Goal: Task Accomplishment & Management: Complete application form

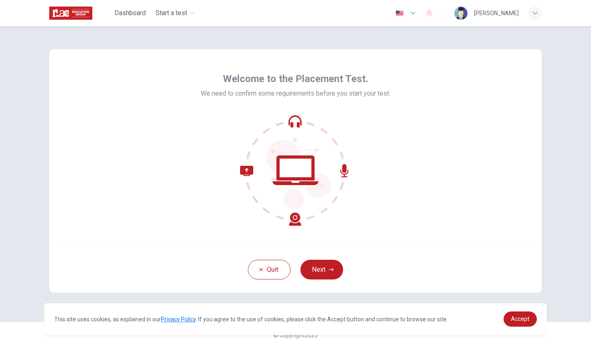
click at [296, 124] on icon at bounding box center [295, 170] width 111 height 111
click at [329, 270] on icon "button" at bounding box center [331, 269] width 5 height 5
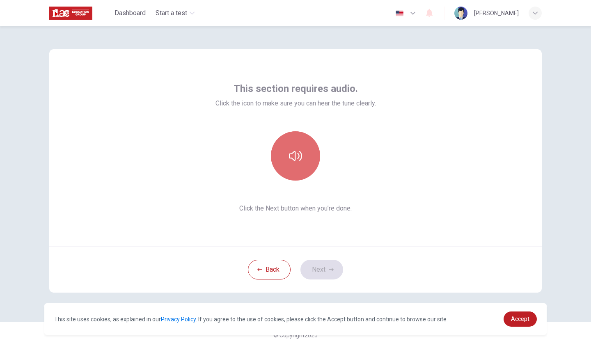
click at [298, 170] on button "button" at bounding box center [295, 155] width 49 height 49
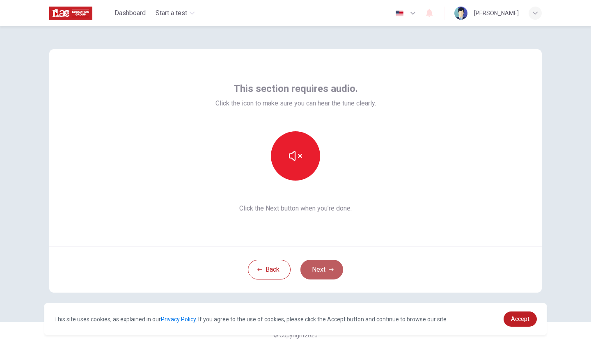
click at [321, 270] on button "Next" at bounding box center [321, 270] width 43 height 20
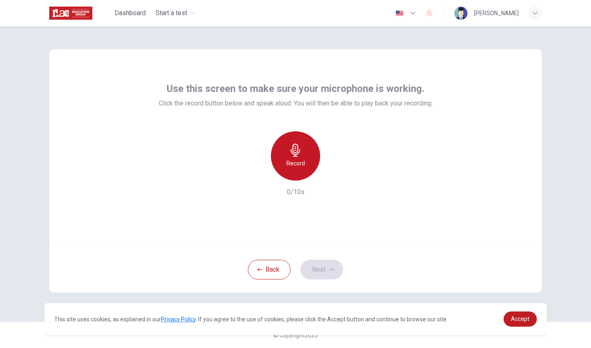
click at [299, 167] on h6 "Record" at bounding box center [295, 163] width 18 height 10
click at [299, 167] on h6 "Stop" at bounding box center [295, 163] width 12 height 10
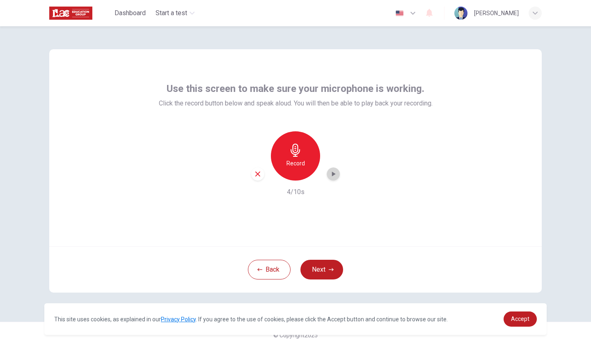
click at [335, 176] on icon "button" at bounding box center [333, 174] width 8 height 8
click at [317, 271] on button "Next" at bounding box center [321, 270] width 43 height 20
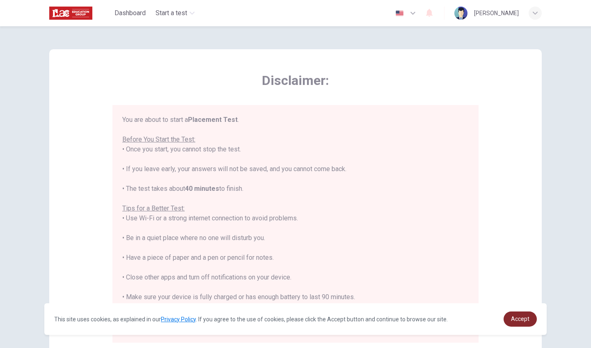
click at [520, 319] on span "Accept" at bounding box center [520, 319] width 18 height 7
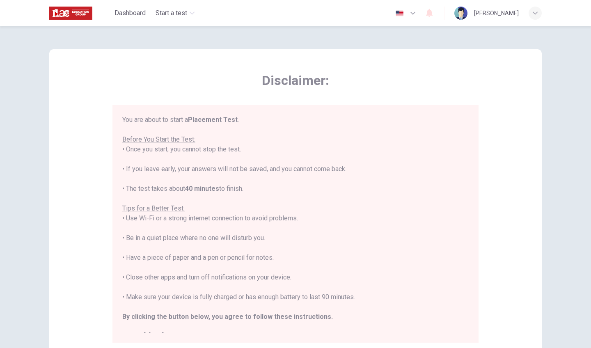
click at [410, 14] on icon "button" at bounding box center [412, 13] width 5 height 3
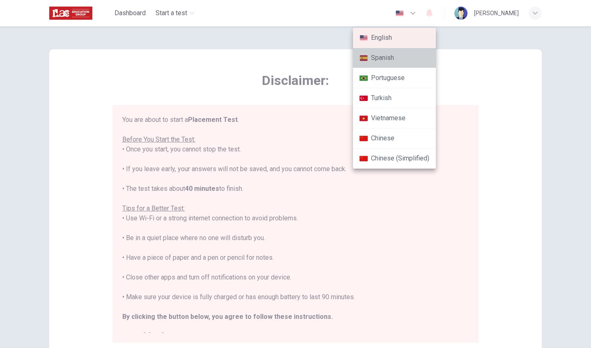
click at [397, 59] on li "Spanish" at bounding box center [394, 58] width 83 height 20
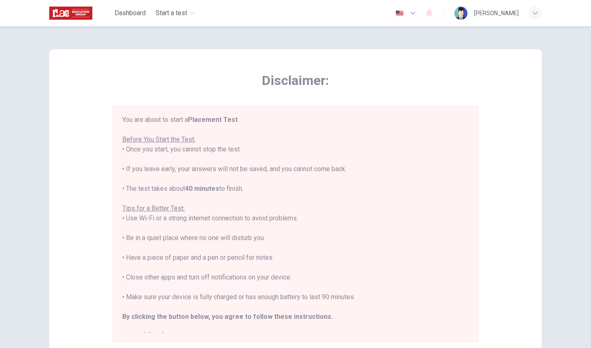
type input "es"
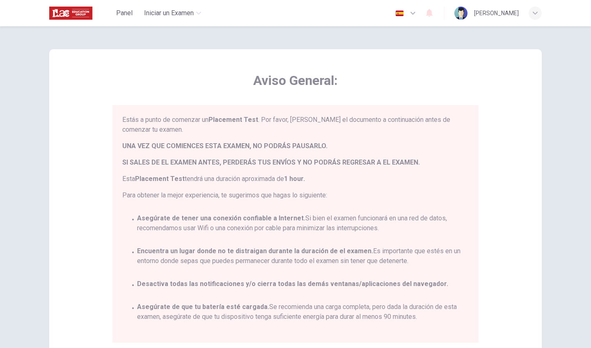
click at [397, 59] on div "Aviso General: Estás a punto de comenzar un Placement Test . Por favor, [PERSON…" at bounding box center [295, 204] width 492 height 311
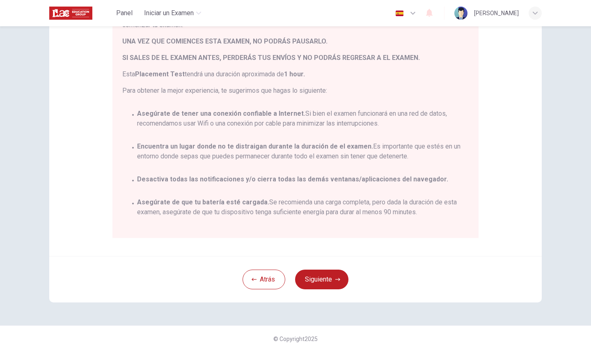
scroll to position [108, 0]
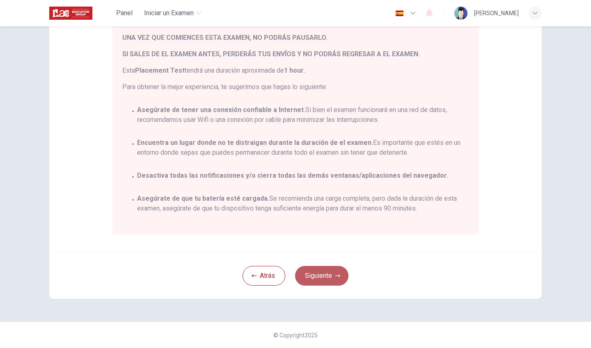
click at [321, 278] on button "Siguiente" at bounding box center [321, 276] width 53 height 20
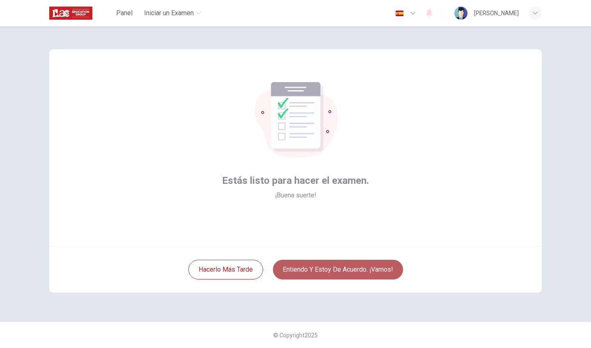
click at [335, 270] on button "Entiendo y estoy de acuerdo. ¡Vamos!" at bounding box center [338, 270] width 130 height 20
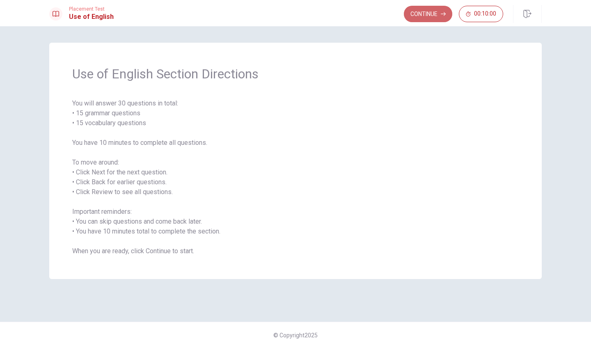
click at [426, 16] on button "Continue" at bounding box center [428, 14] width 48 height 16
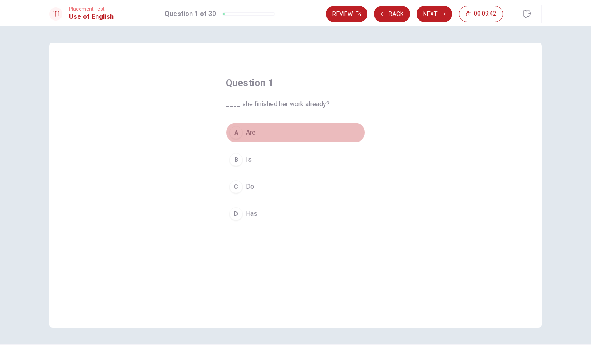
click at [240, 134] on div "A" at bounding box center [235, 132] width 13 height 13
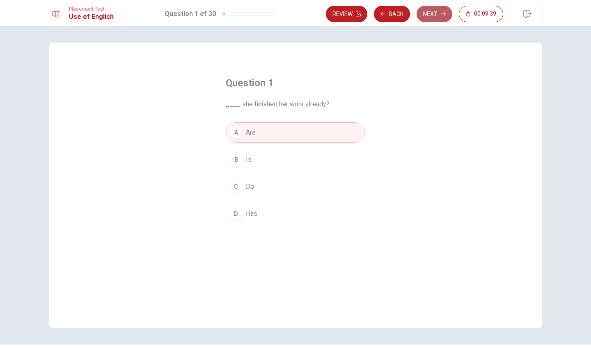
click at [435, 12] on button "Next" at bounding box center [435, 14] width 36 height 16
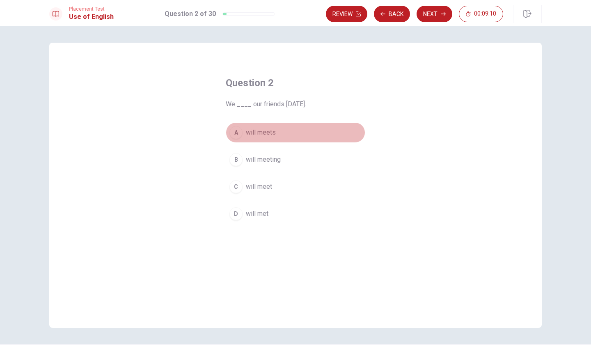
click at [238, 133] on div "A" at bounding box center [235, 132] width 13 height 13
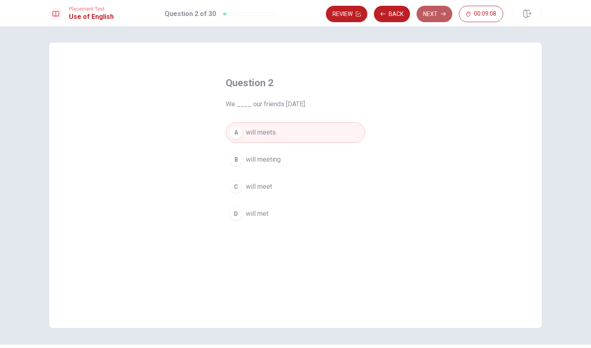
click at [433, 15] on button "Next" at bounding box center [435, 14] width 36 height 16
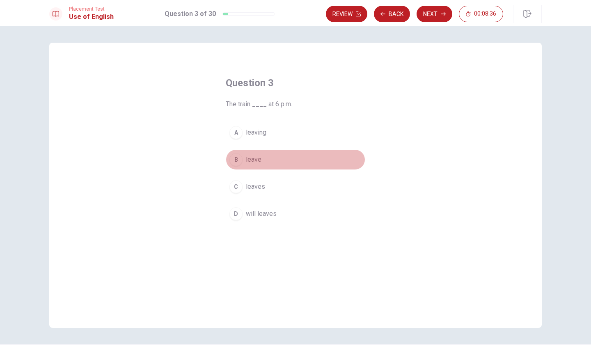
click at [259, 161] on span "leave" at bounding box center [254, 160] width 16 height 10
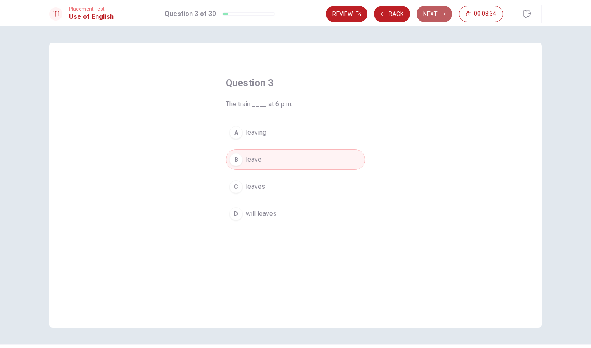
click at [430, 12] on button "Next" at bounding box center [435, 14] width 36 height 16
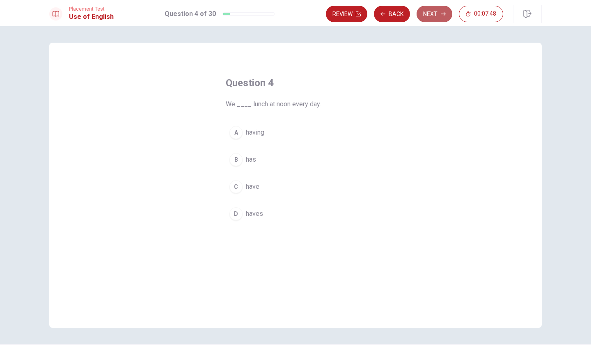
click at [427, 13] on button "Next" at bounding box center [435, 14] width 36 height 16
click at [393, 15] on button "Back" at bounding box center [392, 14] width 36 height 16
click at [430, 11] on button "Next" at bounding box center [435, 14] width 36 height 16
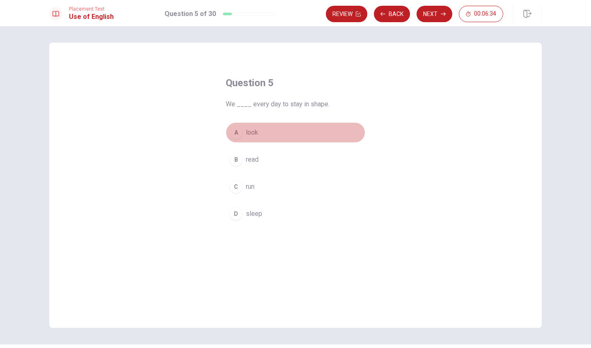
click at [256, 132] on span "look" at bounding box center [252, 133] width 12 height 10
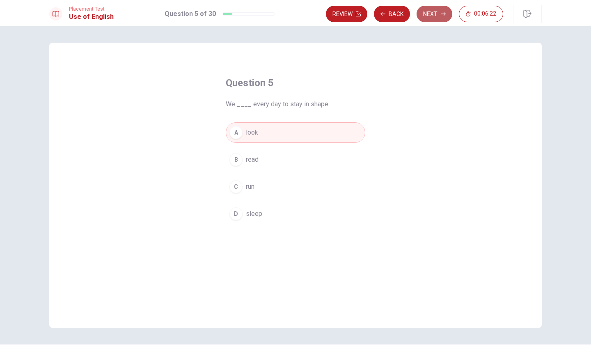
click at [435, 13] on button "Next" at bounding box center [435, 14] width 36 height 16
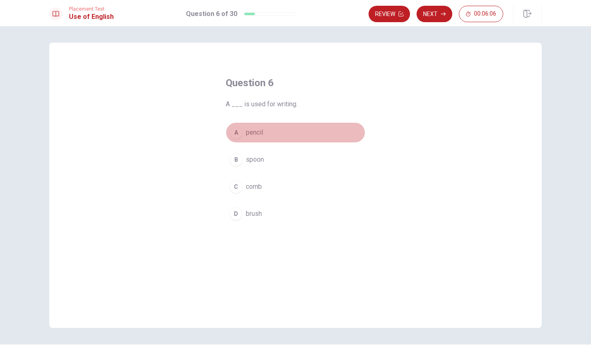
click at [253, 132] on span "pencil" at bounding box center [254, 133] width 17 height 10
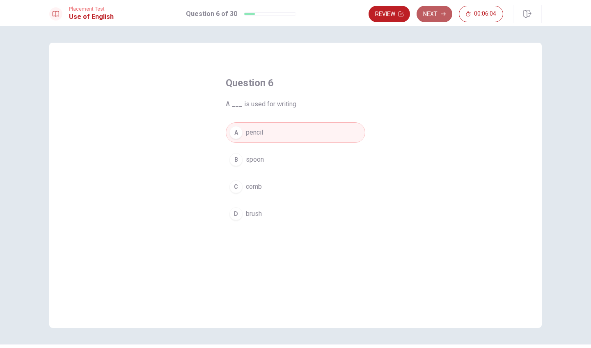
click at [432, 14] on button "Next" at bounding box center [435, 14] width 36 height 16
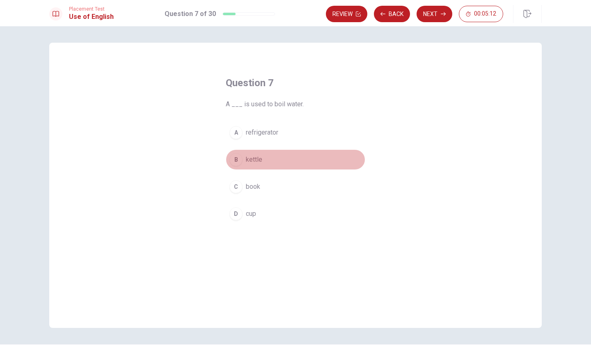
click at [260, 162] on span "kettle" at bounding box center [254, 160] width 16 height 10
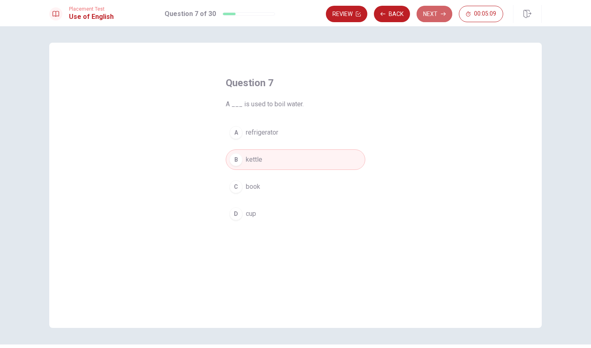
click at [429, 15] on button "Next" at bounding box center [435, 14] width 36 height 16
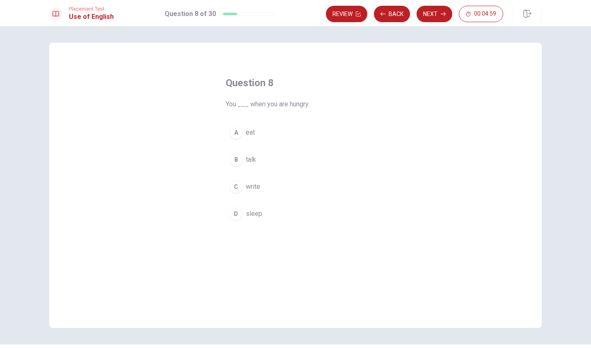
click at [260, 133] on button "A eat" at bounding box center [296, 132] width 140 height 21
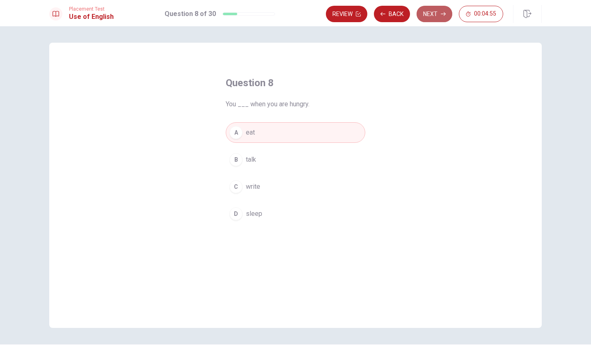
click at [434, 13] on button "Next" at bounding box center [435, 14] width 36 height 16
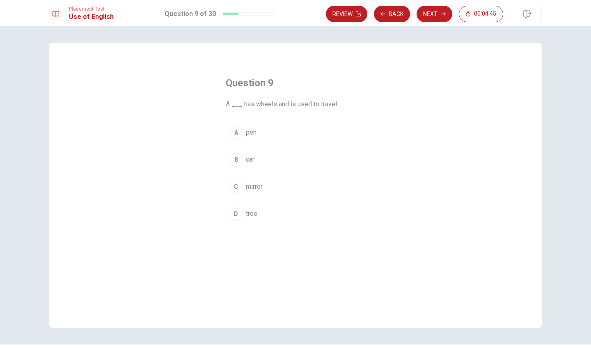
click at [249, 161] on span "car" at bounding box center [250, 160] width 9 height 10
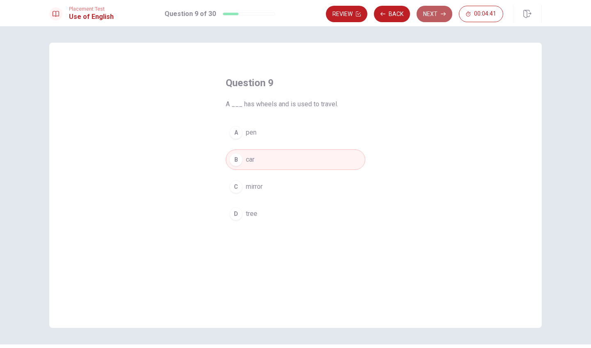
click at [427, 14] on button "Next" at bounding box center [435, 14] width 36 height 16
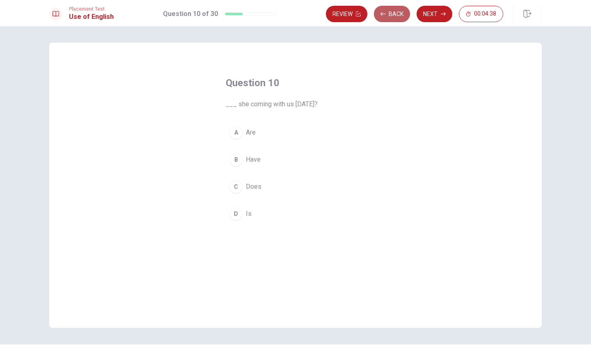
click at [386, 17] on button "Back" at bounding box center [392, 14] width 36 height 16
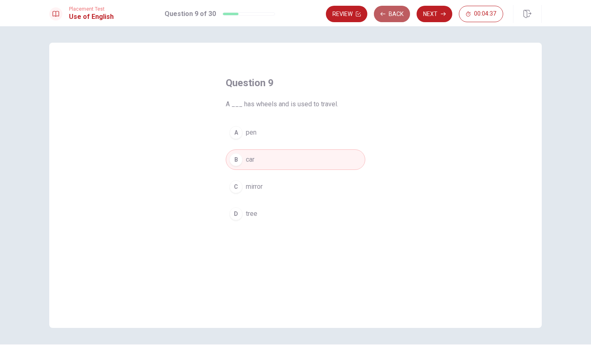
click at [386, 17] on button "Back" at bounding box center [392, 14] width 36 height 16
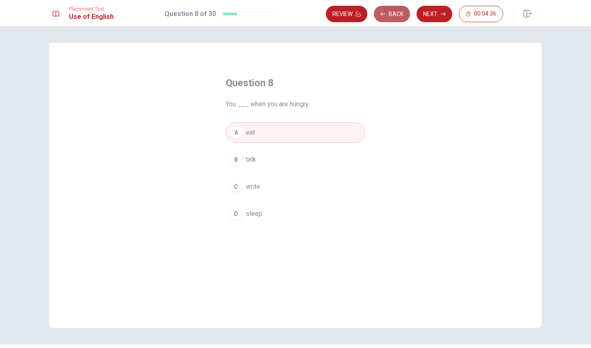
click at [386, 17] on button "Back" at bounding box center [392, 14] width 36 height 16
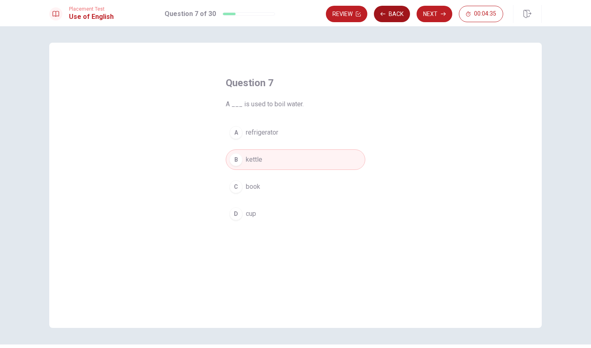
click at [386, 17] on button "Back" at bounding box center [392, 14] width 36 height 16
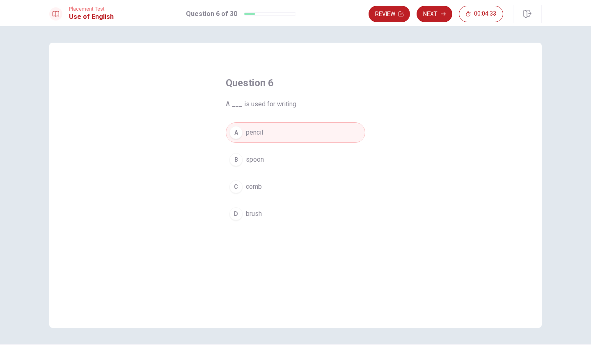
click at [386, 17] on button "Review" at bounding box center [389, 14] width 41 height 16
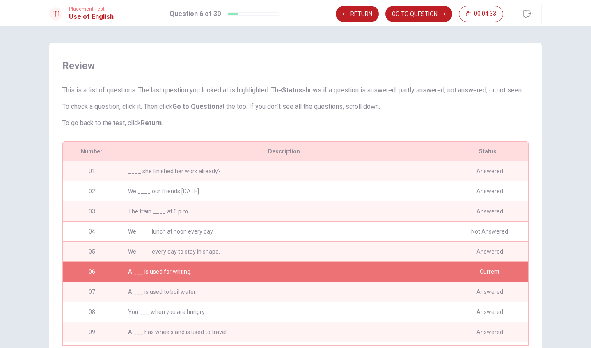
scroll to position [17, 0]
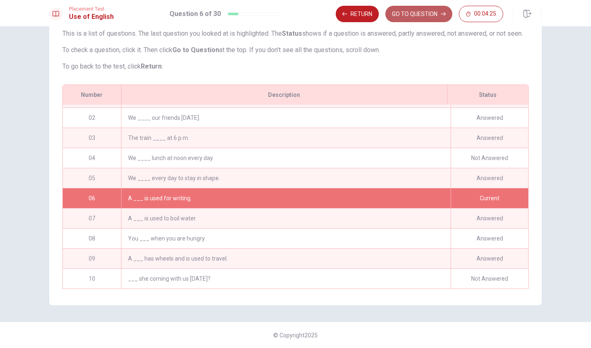
click at [411, 14] on button "GO TO QUESTION" at bounding box center [418, 14] width 67 height 16
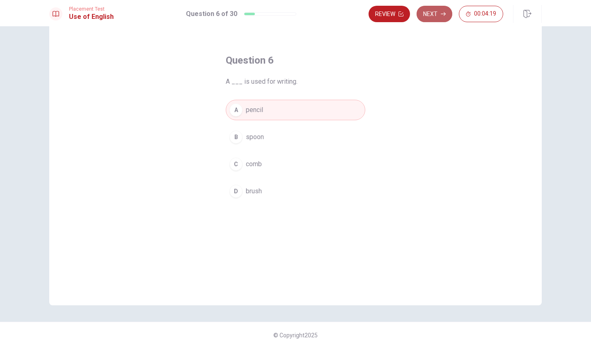
click at [434, 15] on button "Next" at bounding box center [435, 14] width 36 height 16
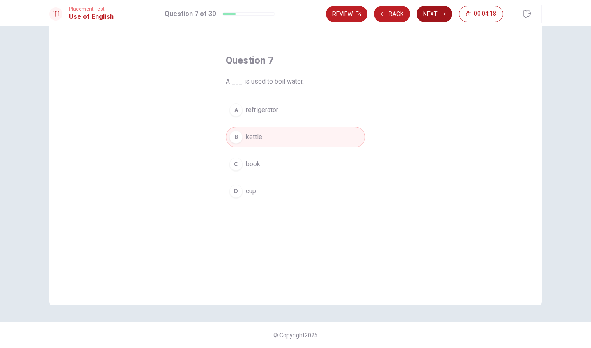
click at [434, 15] on button "Next" at bounding box center [435, 14] width 36 height 16
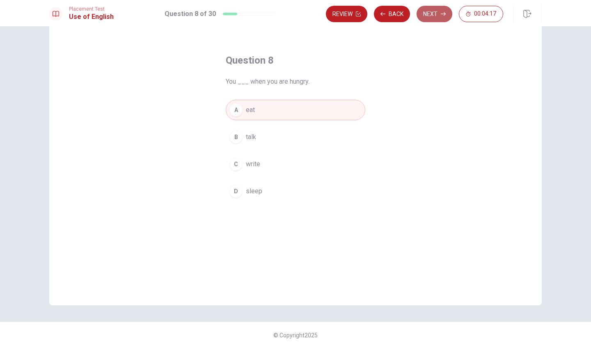
click at [434, 15] on button "Next" at bounding box center [435, 14] width 36 height 16
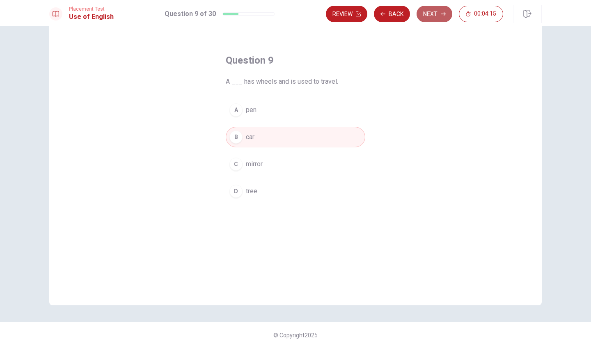
click at [434, 15] on button "Next" at bounding box center [435, 14] width 36 height 16
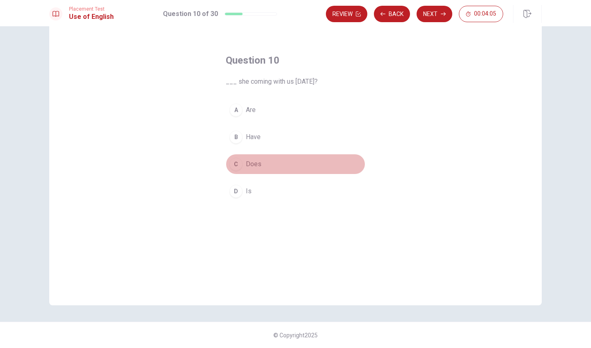
click at [256, 164] on span "Does" at bounding box center [254, 164] width 16 height 10
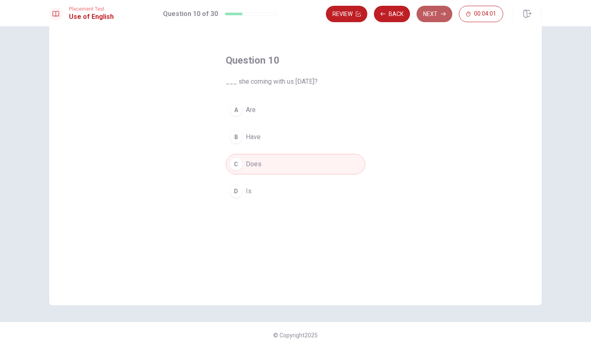
click at [433, 12] on button "Next" at bounding box center [435, 14] width 36 height 16
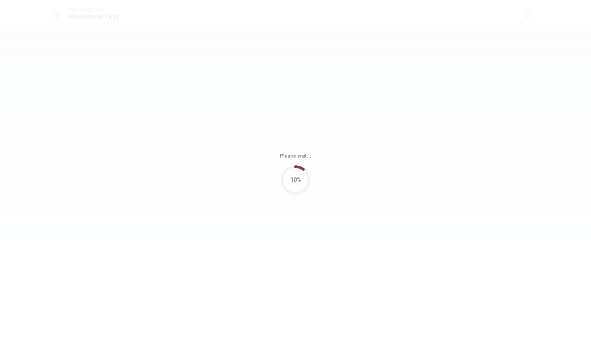
scroll to position [0, 0]
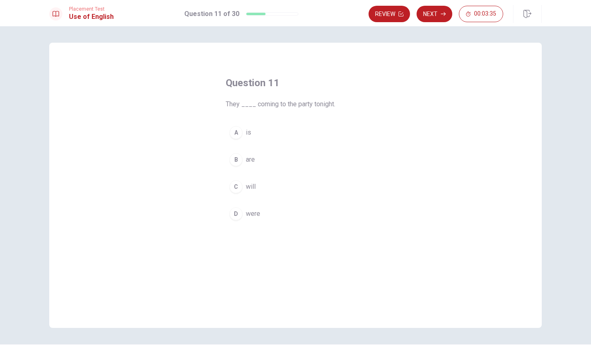
click at [255, 187] on span "will" at bounding box center [251, 187] width 10 height 10
click at [433, 18] on button "Next" at bounding box center [435, 14] width 36 height 16
click at [253, 187] on span "can" at bounding box center [251, 187] width 10 height 10
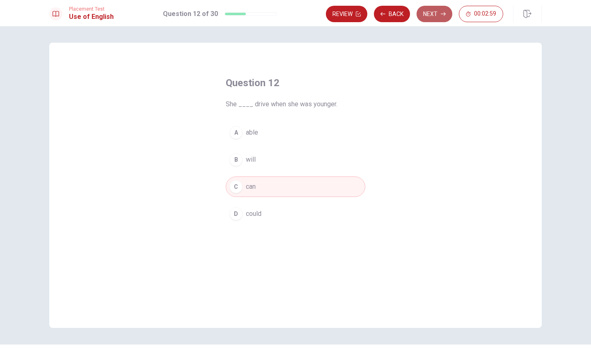
click at [434, 11] on button "Next" at bounding box center [435, 14] width 36 height 16
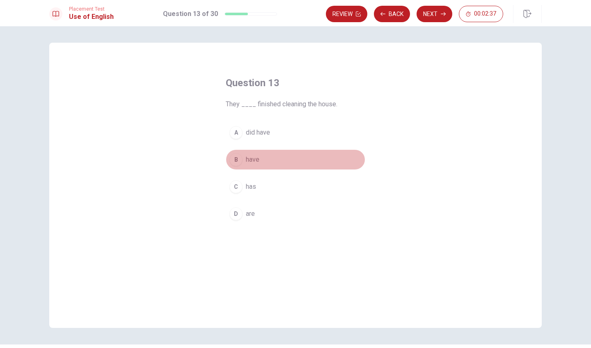
click at [260, 158] on button "B have" at bounding box center [296, 159] width 140 height 21
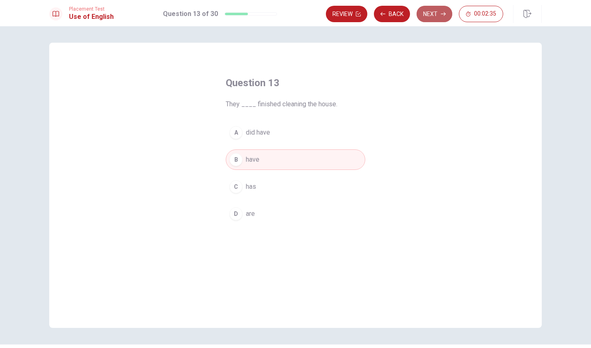
click at [430, 16] on button "Next" at bounding box center [435, 14] width 36 height 16
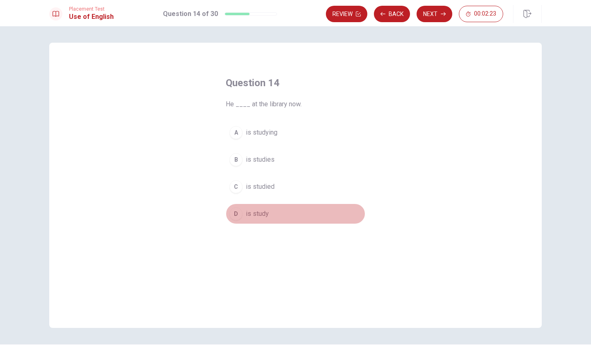
click at [263, 214] on span "is study" at bounding box center [257, 214] width 23 height 10
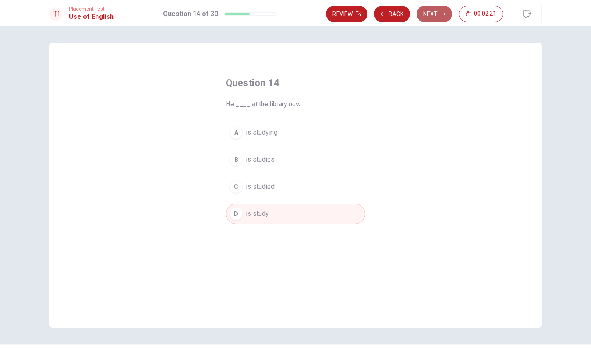
click at [434, 14] on button "Next" at bounding box center [435, 14] width 36 height 16
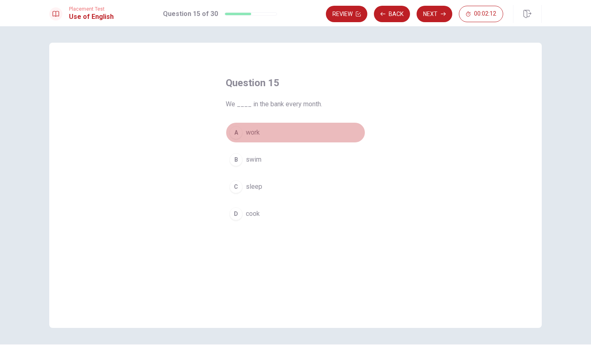
click at [252, 131] on span "work" at bounding box center [253, 133] width 14 height 10
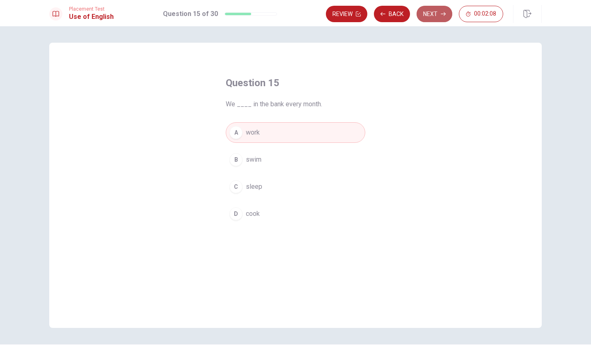
click at [431, 10] on button "Next" at bounding box center [435, 14] width 36 height 16
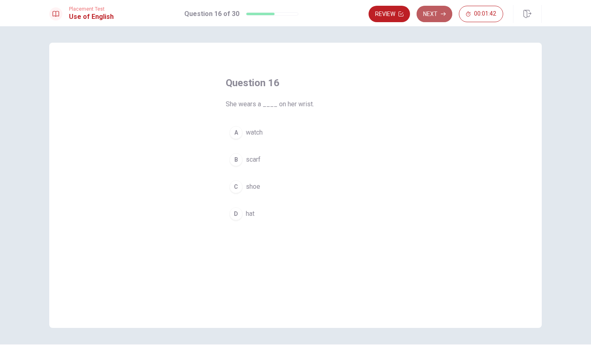
click at [432, 15] on button "Next" at bounding box center [435, 14] width 36 height 16
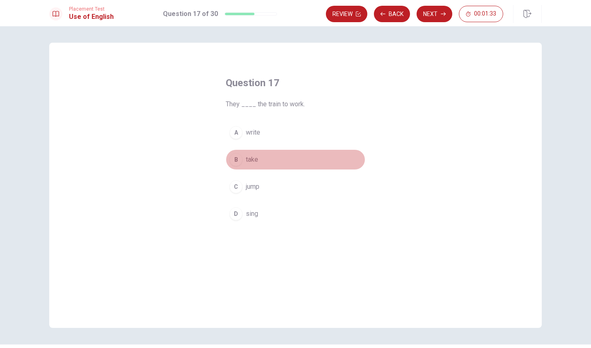
click at [261, 156] on button "B take" at bounding box center [296, 159] width 140 height 21
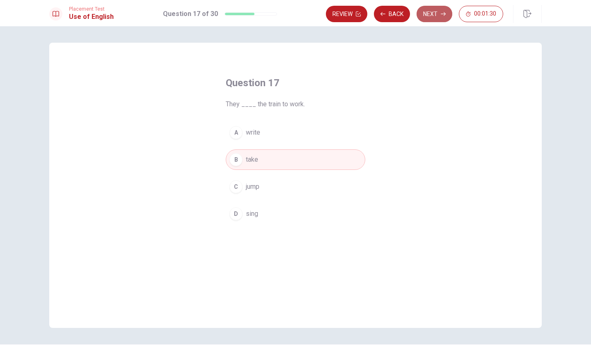
click at [433, 13] on button "Next" at bounding box center [435, 14] width 36 height 16
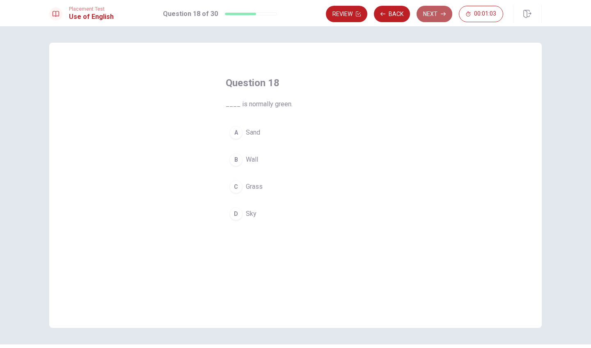
click at [428, 14] on button "Next" at bounding box center [435, 14] width 36 height 16
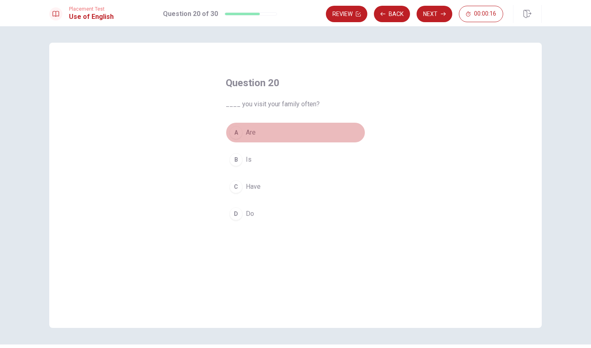
click at [253, 135] on span "Are" at bounding box center [251, 133] width 10 height 10
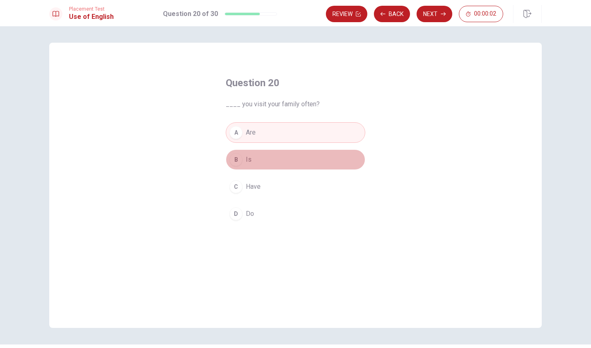
click at [263, 160] on button "B Is" at bounding box center [296, 159] width 140 height 21
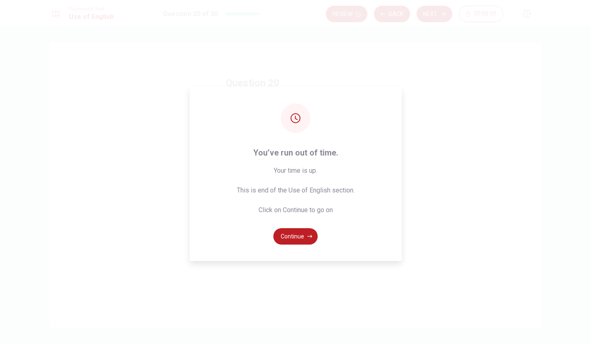
click at [431, 16] on div "You’ve run out of time. Your time is up. This is end of the Use of English sect…" at bounding box center [295, 174] width 591 height 348
click at [296, 236] on button "Continue" at bounding box center [295, 236] width 44 height 16
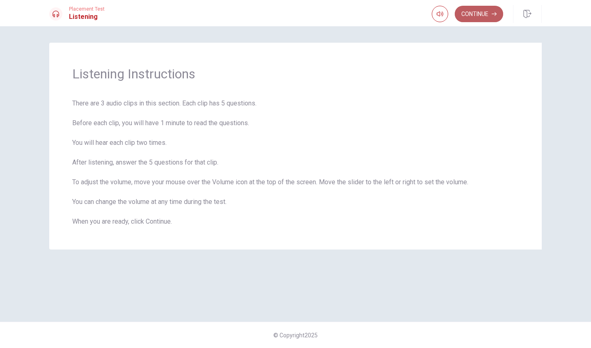
click at [476, 16] on button "Continue" at bounding box center [479, 14] width 48 height 16
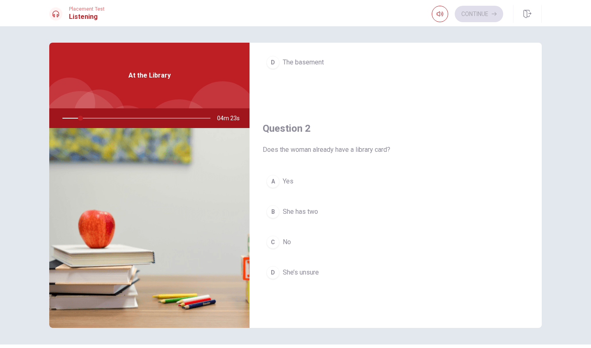
scroll to position [150, 0]
drag, startPoint x: 85, startPoint y: 119, endPoint x: 64, endPoint y: 119, distance: 20.1
click at [64, 119] on div at bounding box center [135, 118] width 165 height 20
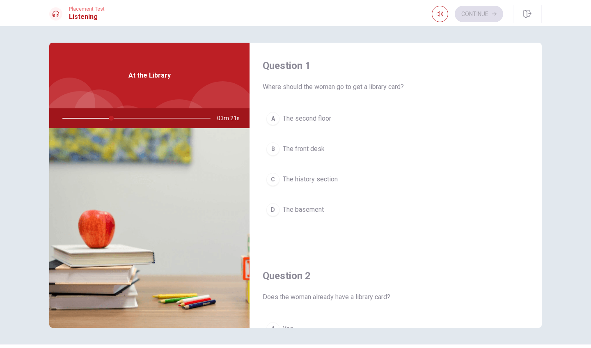
scroll to position [0, 0]
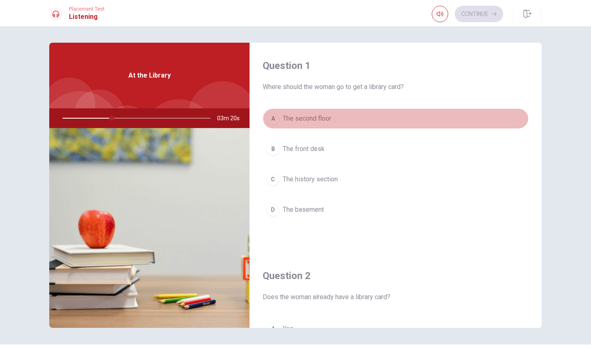
click at [277, 121] on div "A" at bounding box center [272, 118] width 13 height 13
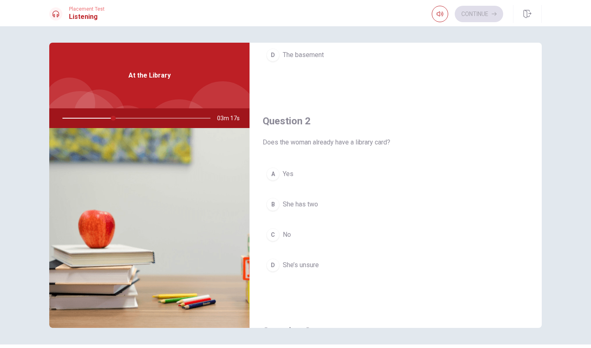
scroll to position [155, 0]
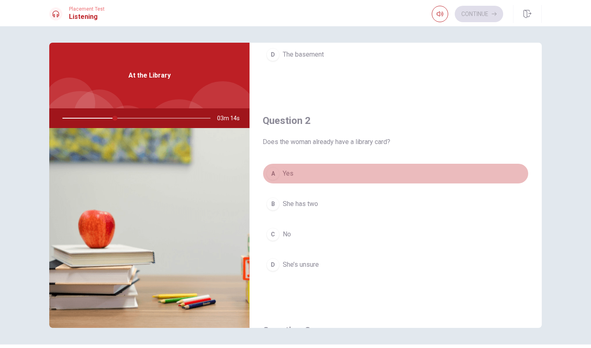
click at [301, 174] on button "A Yes" at bounding box center [396, 173] width 266 height 21
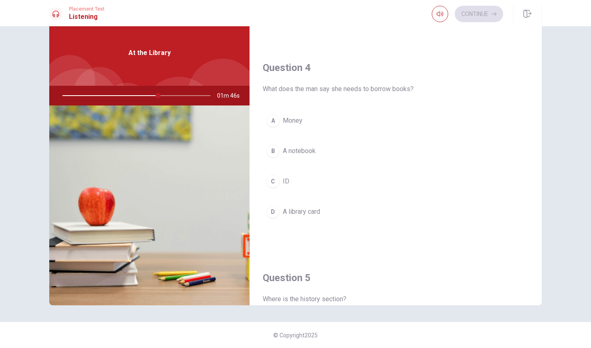
scroll to position [612, 0]
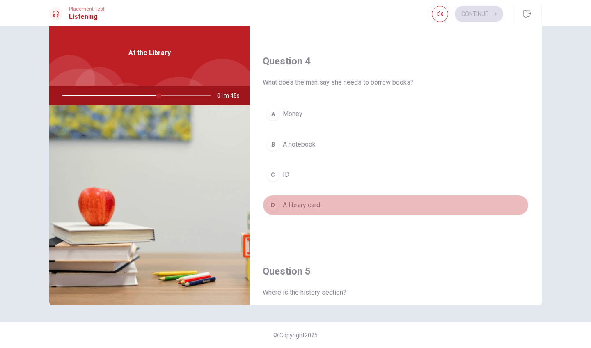
click at [323, 205] on button "D A library card" at bounding box center [396, 205] width 266 height 21
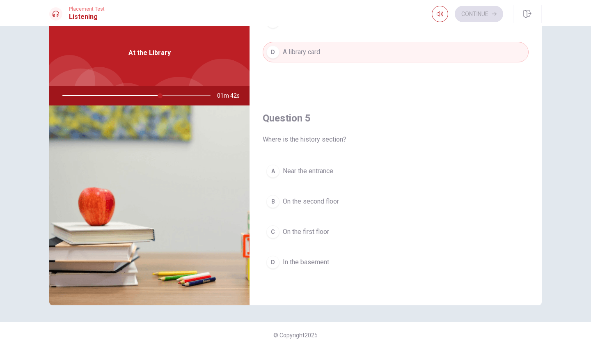
scroll to position [0, 0]
drag, startPoint x: 169, startPoint y: 96, endPoint x: 126, endPoint y: 103, distance: 43.9
click at [126, 103] on div at bounding box center [135, 96] width 165 height 20
drag, startPoint x: 171, startPoint y: 97, endPoint x: 122, endPoint y: 99, distance: 48.9
click at [122, 99] on div at bounding box center [135, 96] width 165 height 20
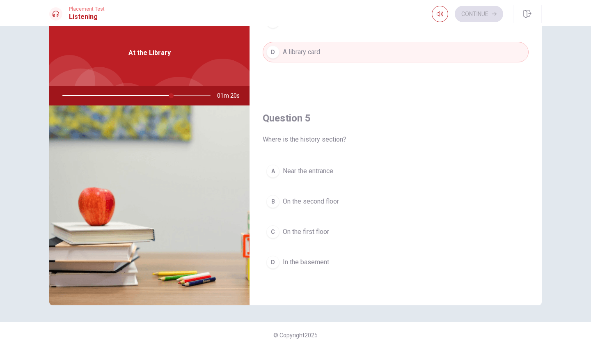
click at [143, 96] on div at bounding box center [135, 96] width 165 height 20
type input "0"
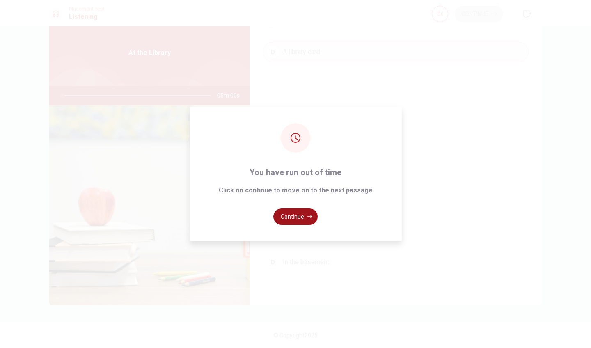
click at [299, 214] on button "Continue" at bounding box center [295, 216] width 44 height 16
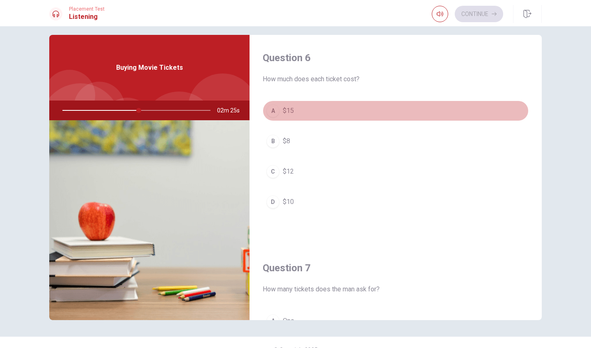
click at [295, 109] on button "A $15" at bounding box center [396, 111] width 266 height 21
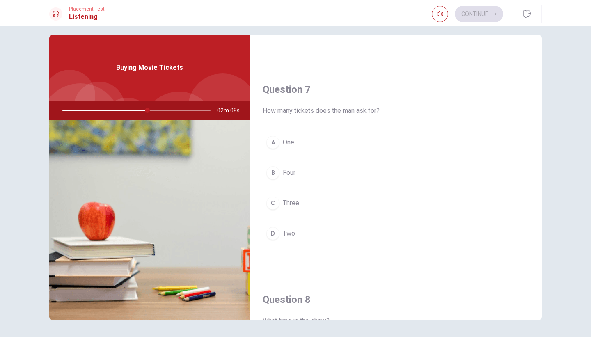
scroll to position [180, 0]
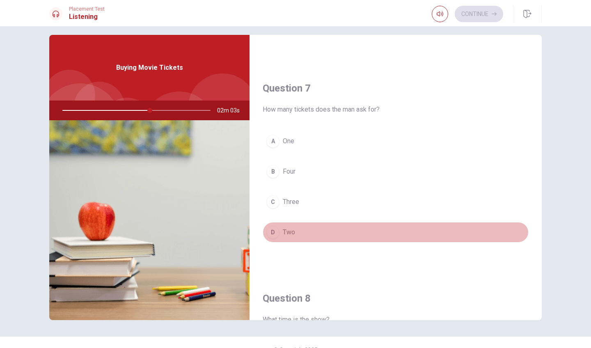
click at [292, 229] on span "Two" at bounding box center [289, 232] width 12 height 10
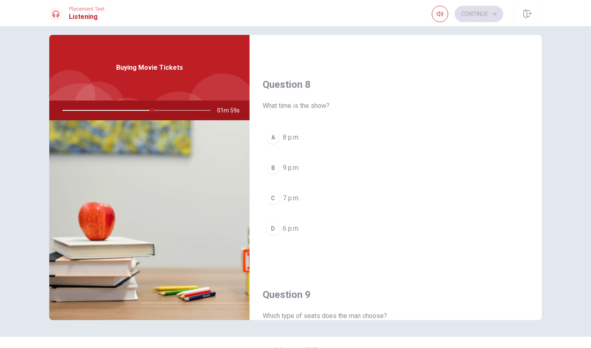
scroll to position [393, 0]
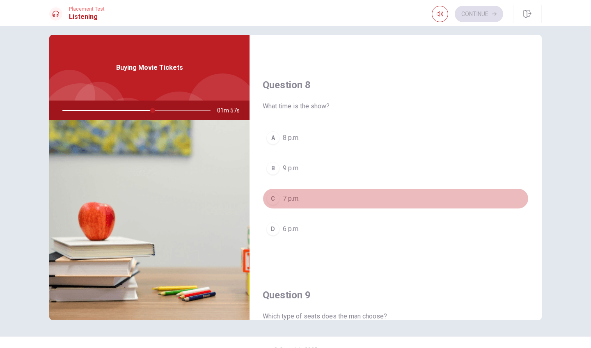
click at [300, 195] on span "7 p.m." at bounding box center [291, 199] width 17 height 10
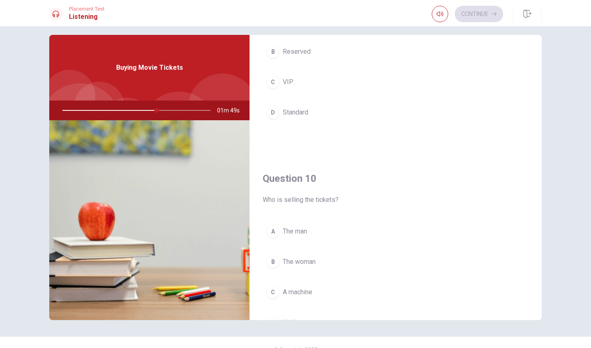
scroll to position [717, 0]
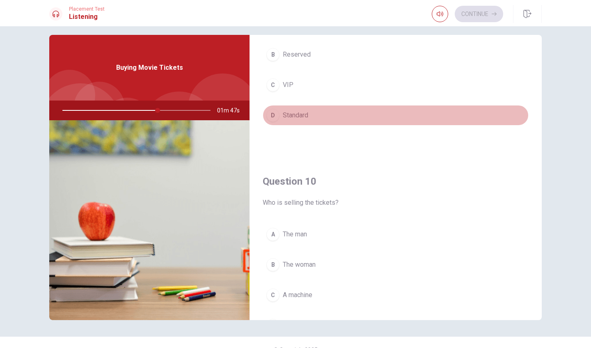
click at [308, 117] on span "Standard" at bounding box center [295, 115] width 25 height 10
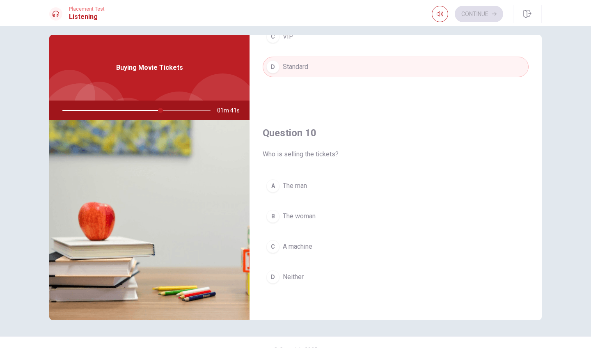
scroll to position [765, 0]
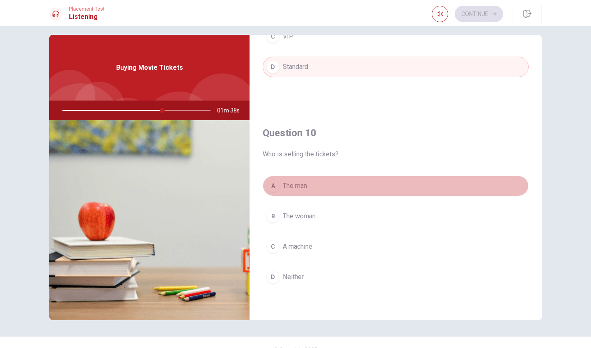
click at [298, 189] on span "The man" at bounding box center [295, 186] width 24 height 10
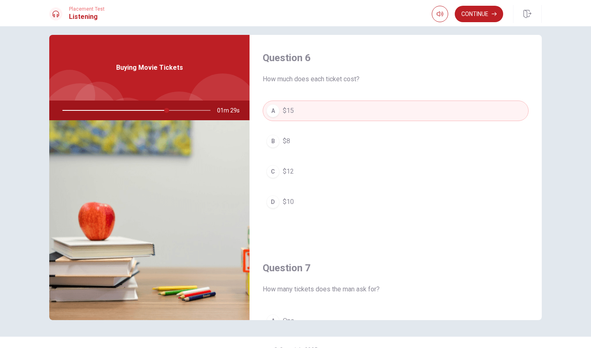
scroll to position [0, 0]
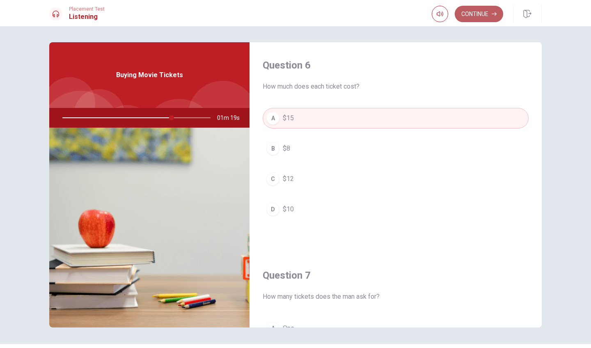
click at [482, 13] on button "Continue" at bounding box center [479, 14] width 48 height 16
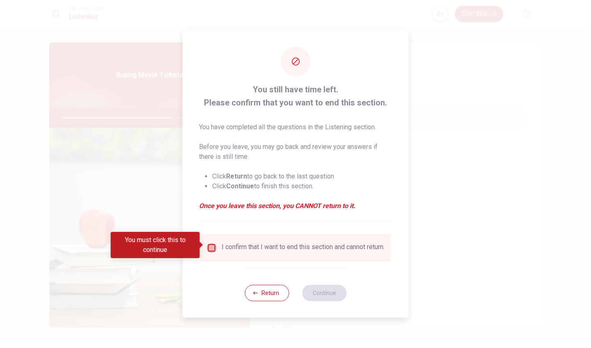
click at [212, 247] on input "You must click this to continue" at bounding box center [212, 248] width 10 height 10
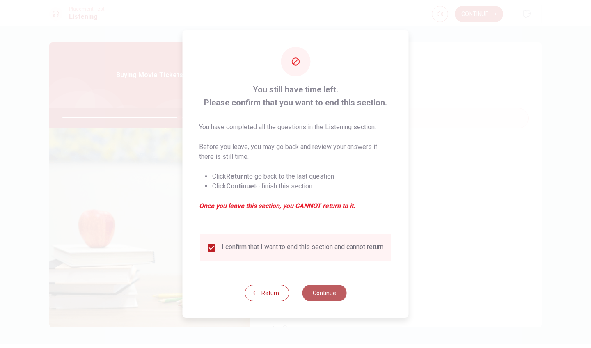
click at [332, 294] on button "Continue" at bounding box center [324, 293] width 44 height 16
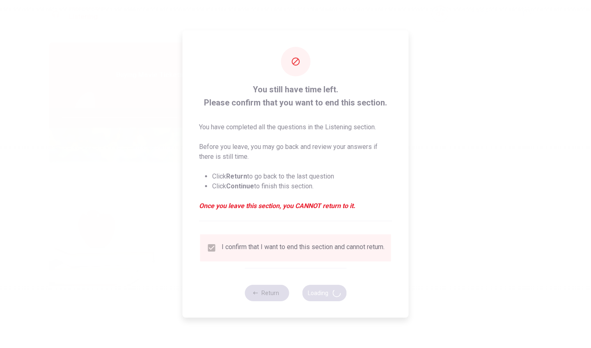
type input "80"
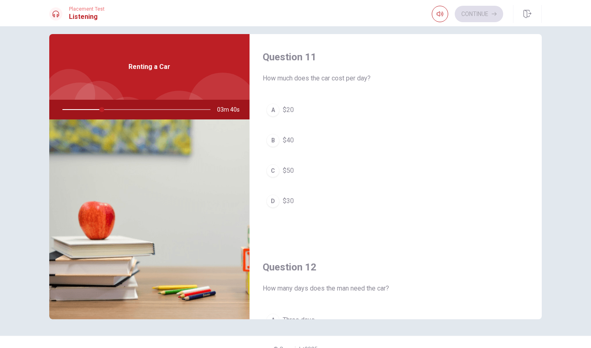
scroll to position [0, 0]
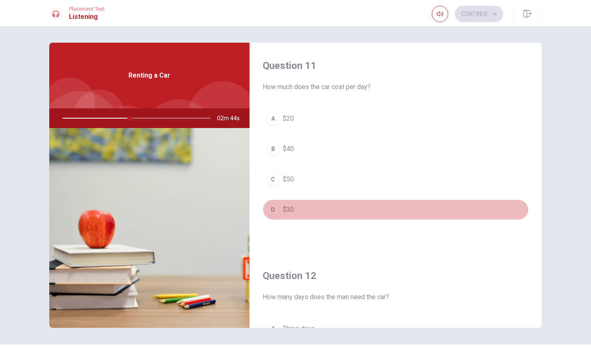
click at [297, 211] on button "D $30" at bounding box center [396, 209] width 266 height 21
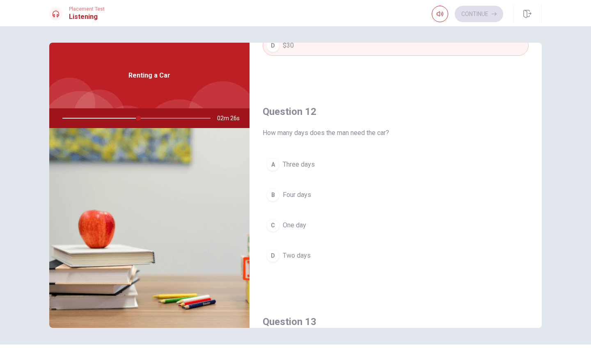
scroll to position [165, 0]
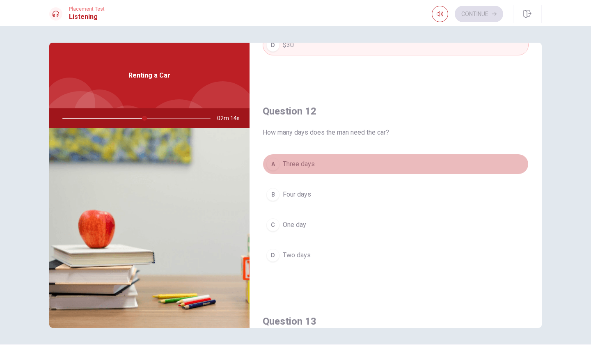
click at [314, 164] on span "Three days" at bounding box center [299, 164] width 32 height 10
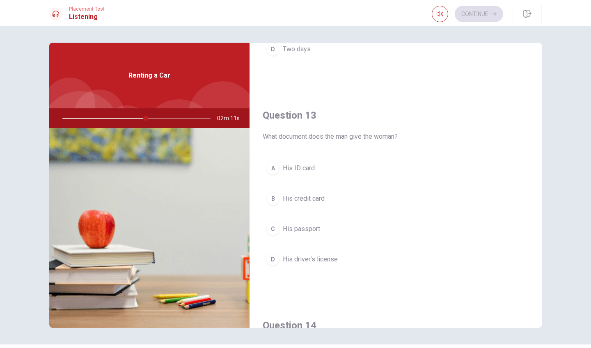
scroll to position [376, 0]
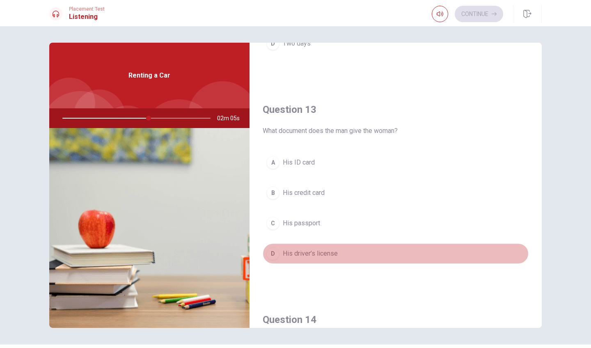
click at [311, 254] on span "His driver’s license" at bounding box center [310, 254] width 55 height 10
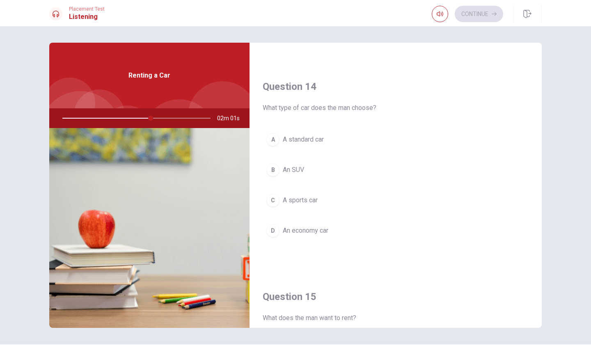
scroll to position [610, 0]
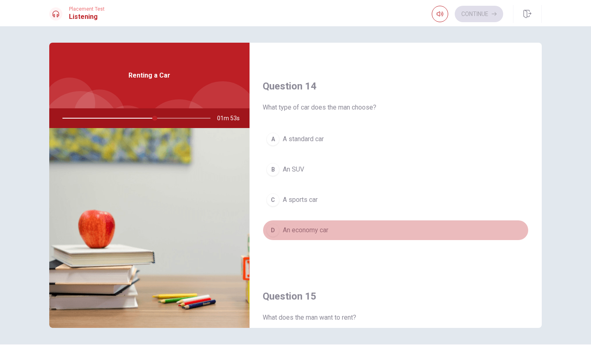
click at [325, 232] on span "An economy car" at bounding box center [306, 230] width 46 height 10
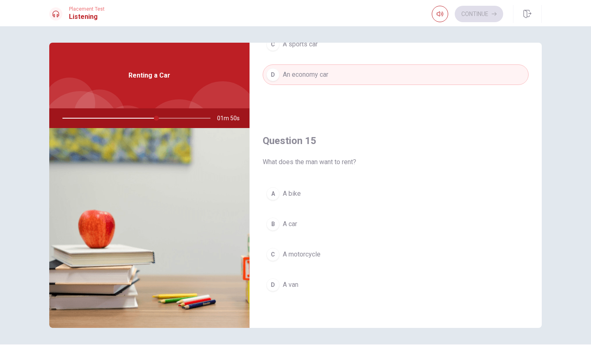
scroll to position [6, 0]
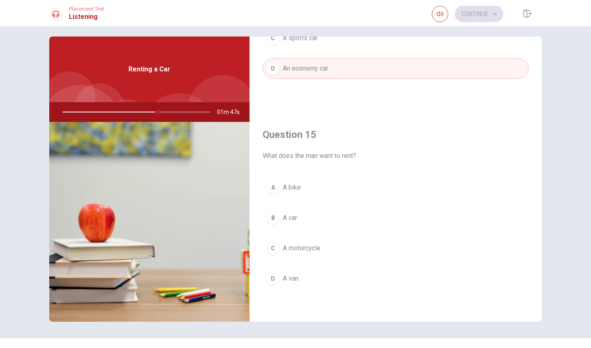
click at [293, 216] on span "A car" at bounding box center [290, 218] width 14 height 10
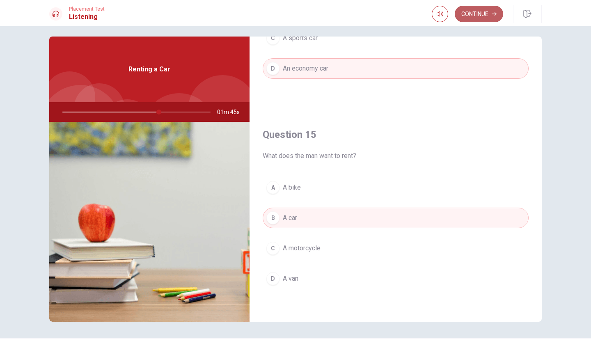
click at [473, 12] on button "Continue" at bounding box center [479, 14] width 48 height 16
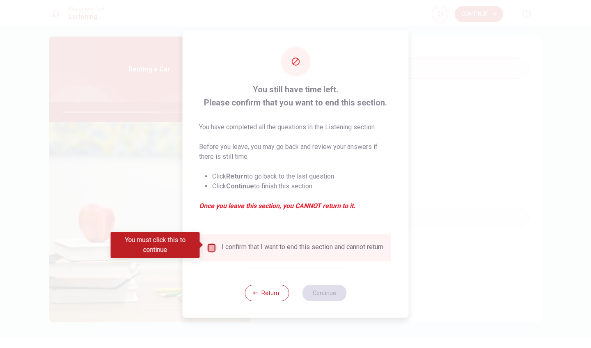
click at [210, 245] on input "You must click this to continue" at bounding box center [212, 248] width 10 height 10
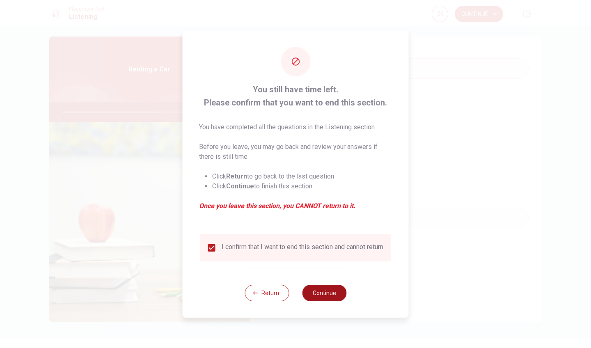
click at [327, 298] on button "Continue" at bounding box center [324, 293] width 44 height 16
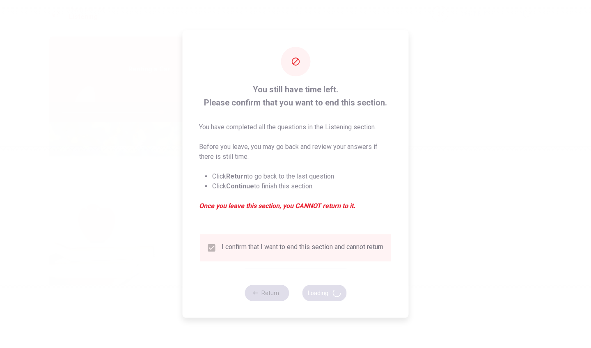
type input "67"
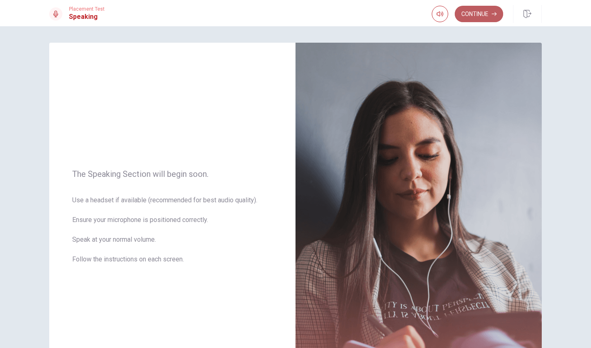
click at [482, 10] on button "Continue" at bounding box center [479, 14] width 48 height 16
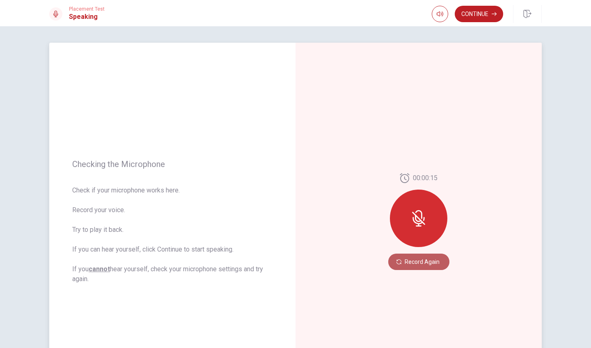
click at [416, 261] on button "Record Again" at bounding box center [418, 262] width 61 height 16
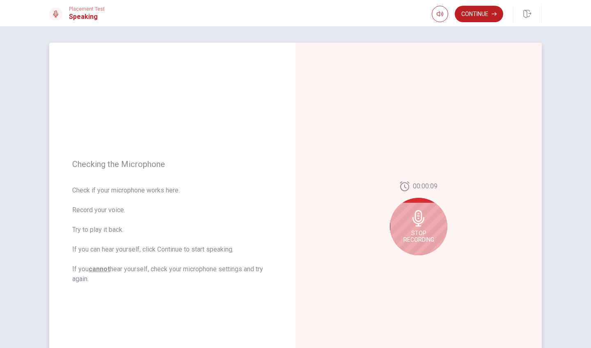
click at [418, 235] on span "Stop Recording" at bounding box center [418, 236] width 31 height 13
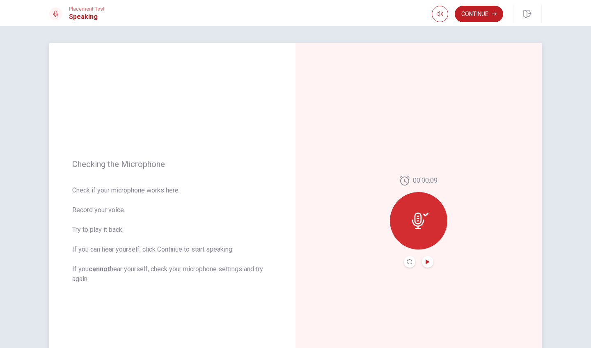
click at [428, 262] on icon "Play Audio" at bounding box center [428, 261] width 4 height 5
click at [476, 14] on button "Continue" at bounding box center [479, 14] width 48 height 16
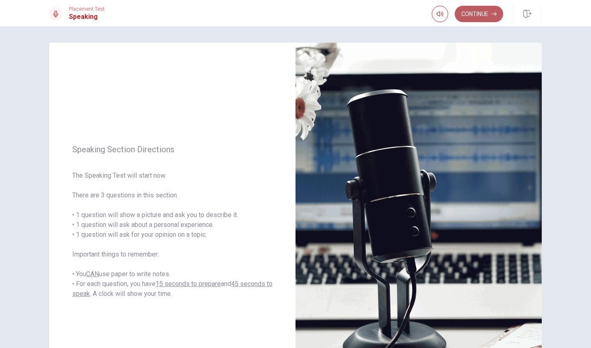
click at [472, 16] on button "Continue" at bounding box center [479, 14] width 48 height 16
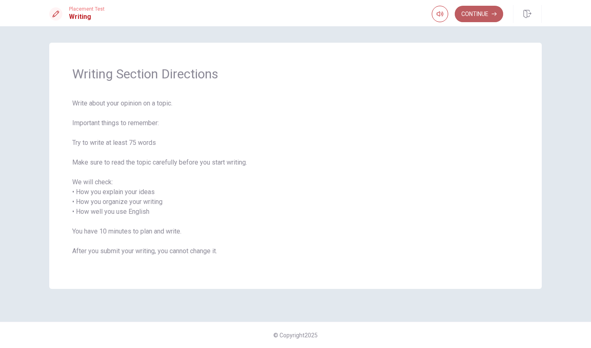
click at [478, 18] on button "Continue" at bounding box center [479, 14] width 48 height 16
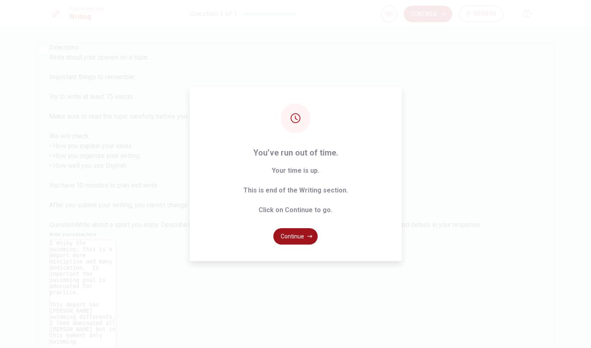
type textarea "I enjoy the swimming; this is a deport more discipline and many dedication. Is …"
click at [303, 235] on button "Continue" at bounding box center [295, 236] width 44 height 16
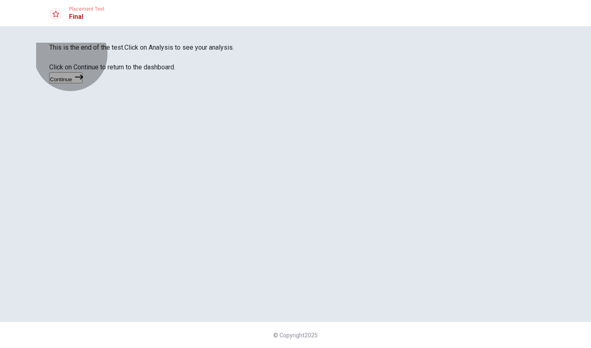
click at [82, 83] on button "Continue" at bounding box center [65, 77] width 33 height 11
